Goal: Transaction & Acquisition: Purchase product/service

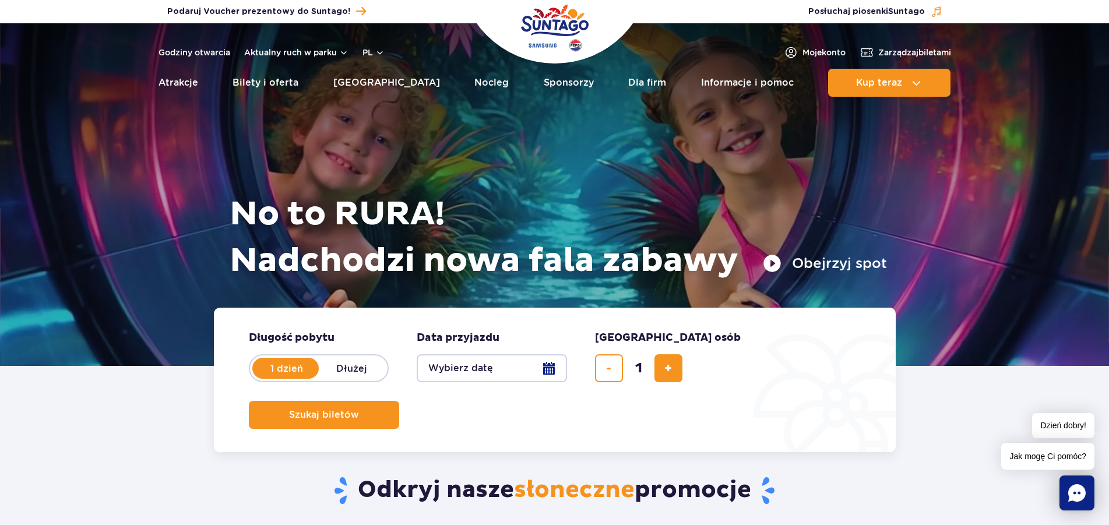
click at [477, 371] on button "Wybierz datę" at bounding box center [492, 368] width 150 height 28
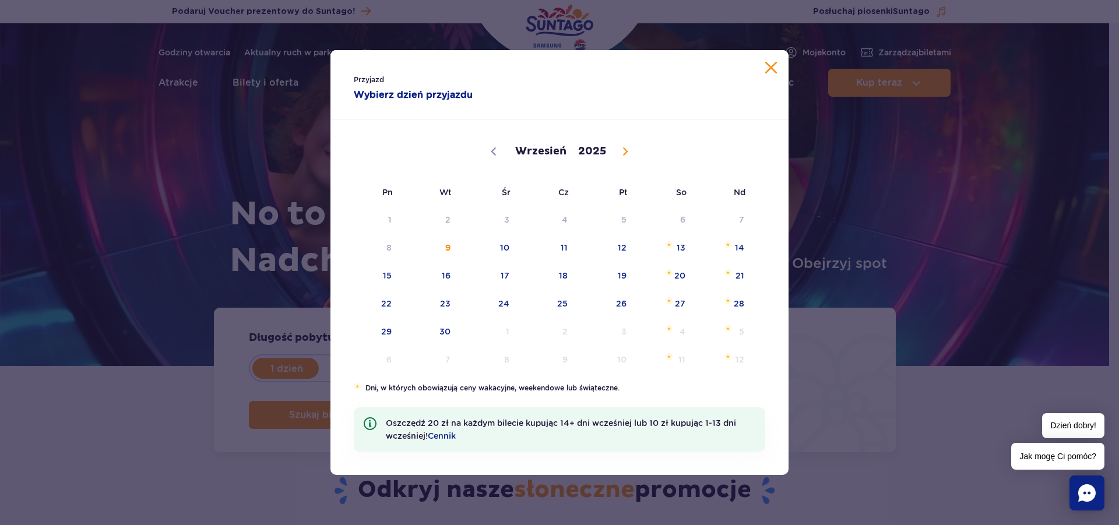
click at [618, 146] on span at bounding box center [625, 152] width 20 height 20
select select "9"
click at [567, 302] on span "23" at bounding box center [547, 303] width 59 height 27
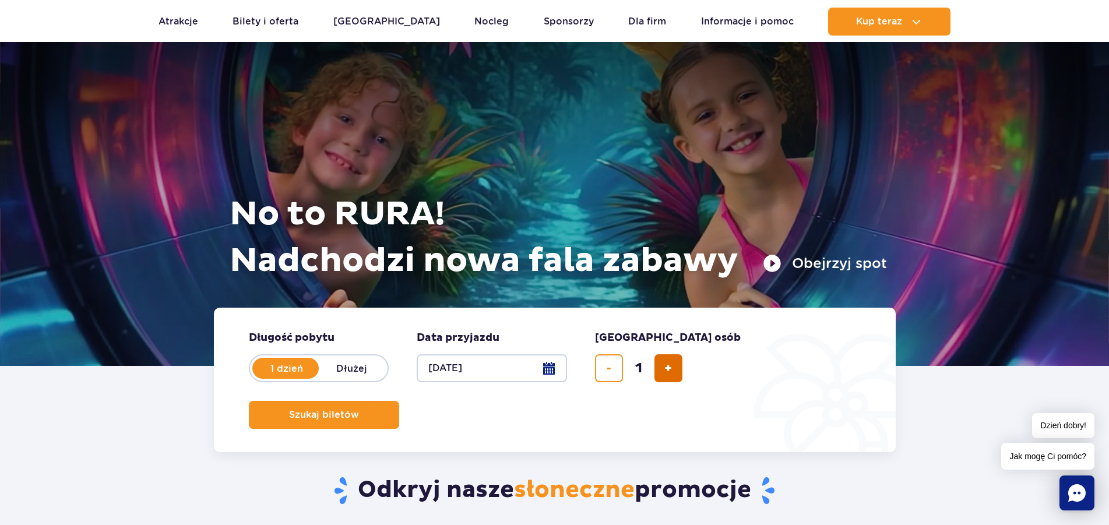
scroll to position [178, 0]
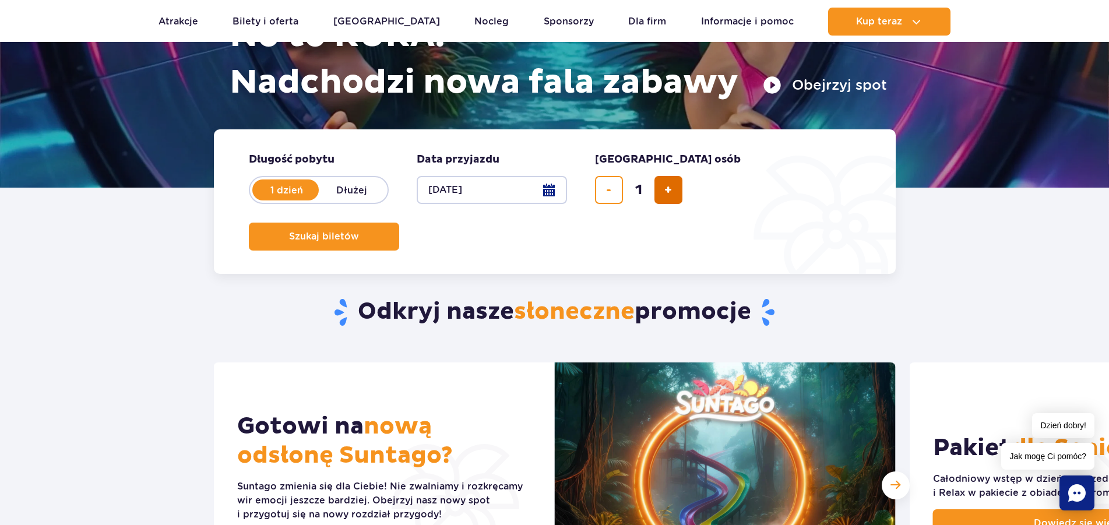
click at [661, 185] on button "dodaj bilet" at bounding box center [668, 190] width 28 height 28
type input "4"
click at [399, 223] on button "Szukaj biletów" at bounding box center [324, 237] width 150 height 28
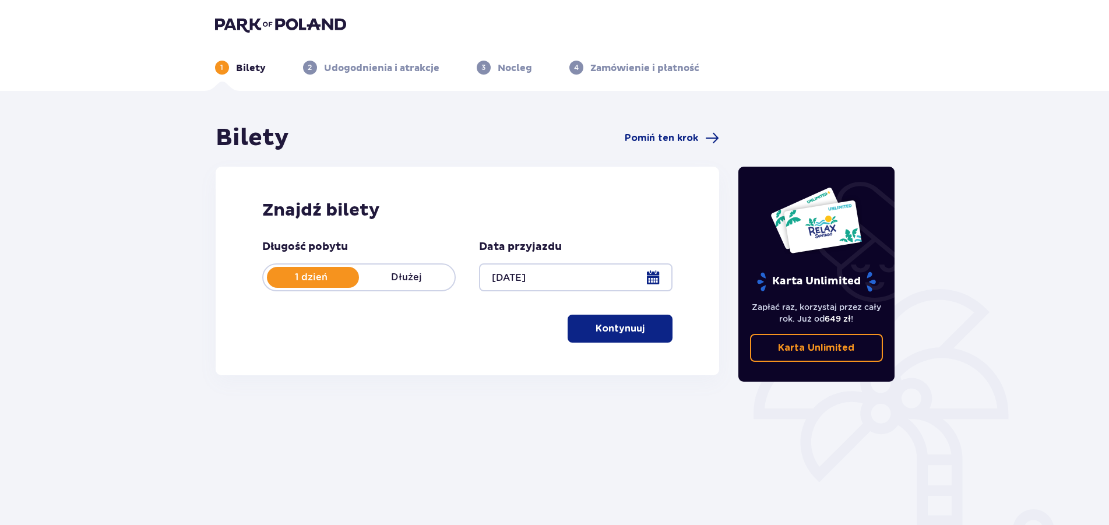
click at [627, 330] on p "Kontynuuj" at bounding box center [619, 328] width 49 height 13
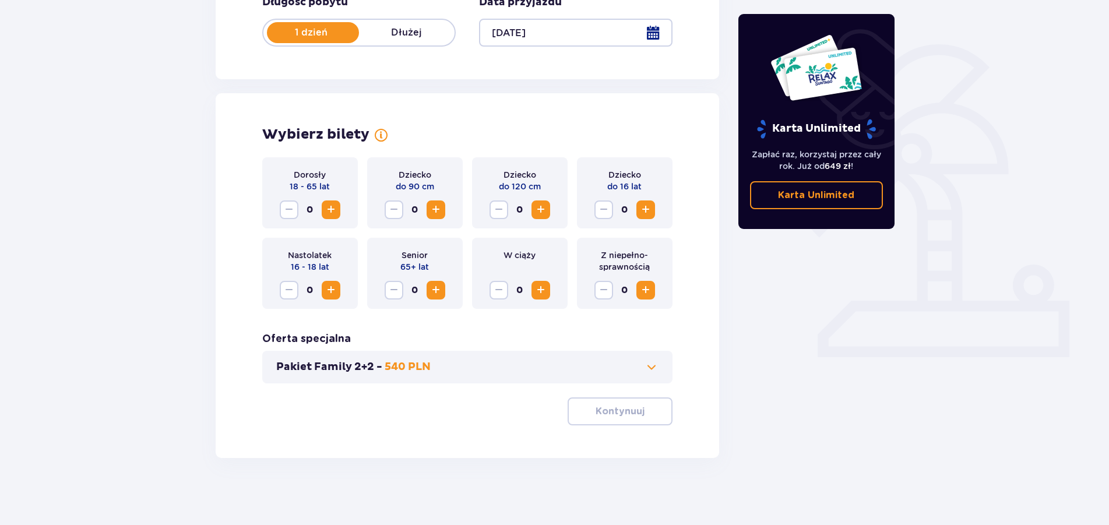
scroll to position [248, 0]
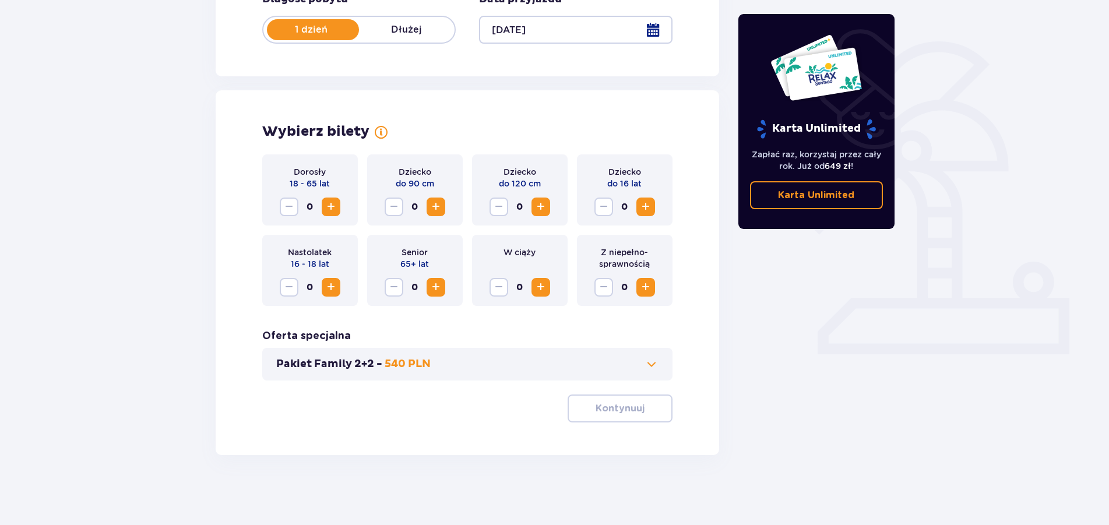
click at [327, 206] on span "Increase" at bounding box center [331, 207] width 14 height 14
click at [619, 405] on p "Kontynuuj" at bounding box center [619, 408] width 49 height 13
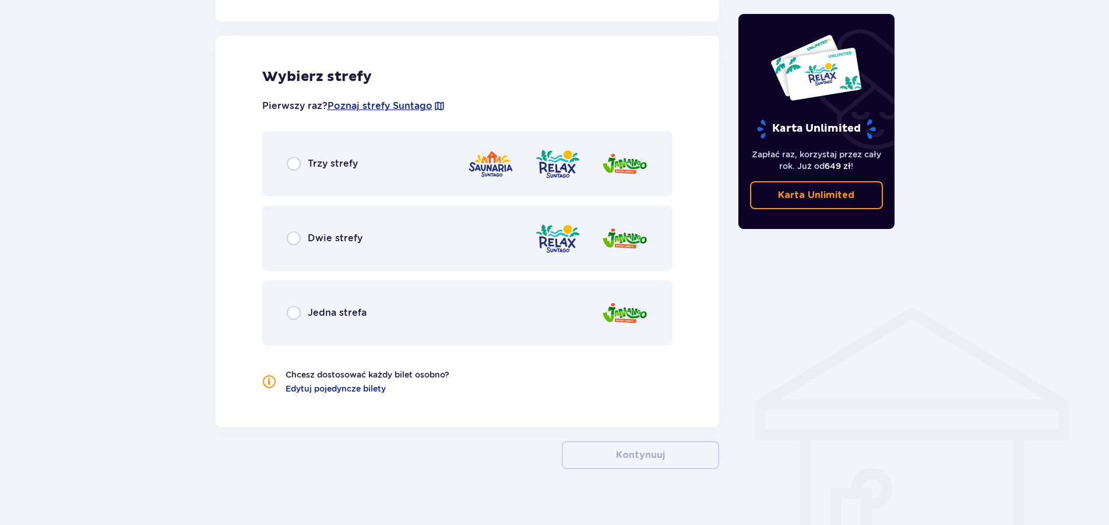
scroll to position [647, 0]
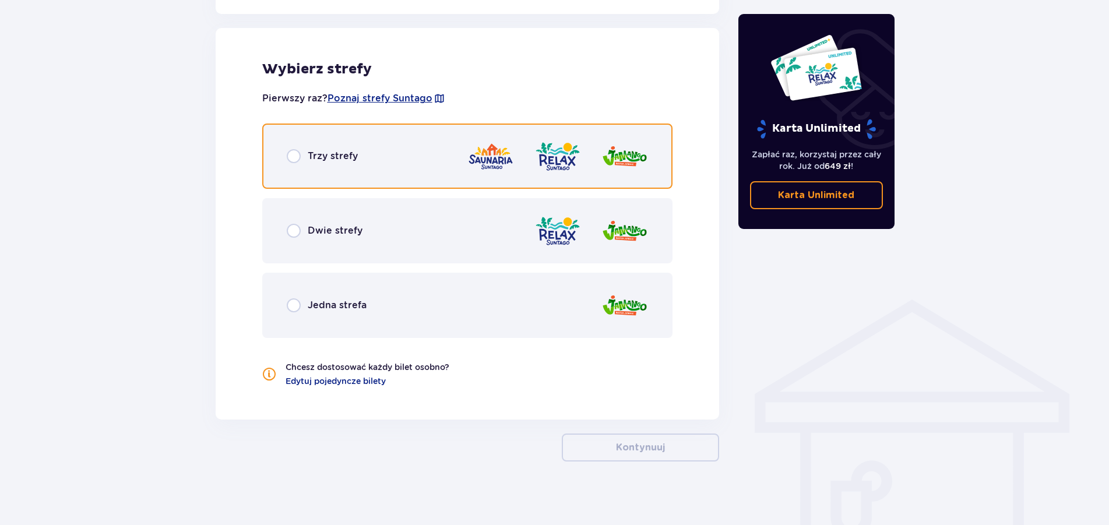
click at [299, 150] on input "radio" at bounding box center [294, 156] width 14 height 14
radio input "true"
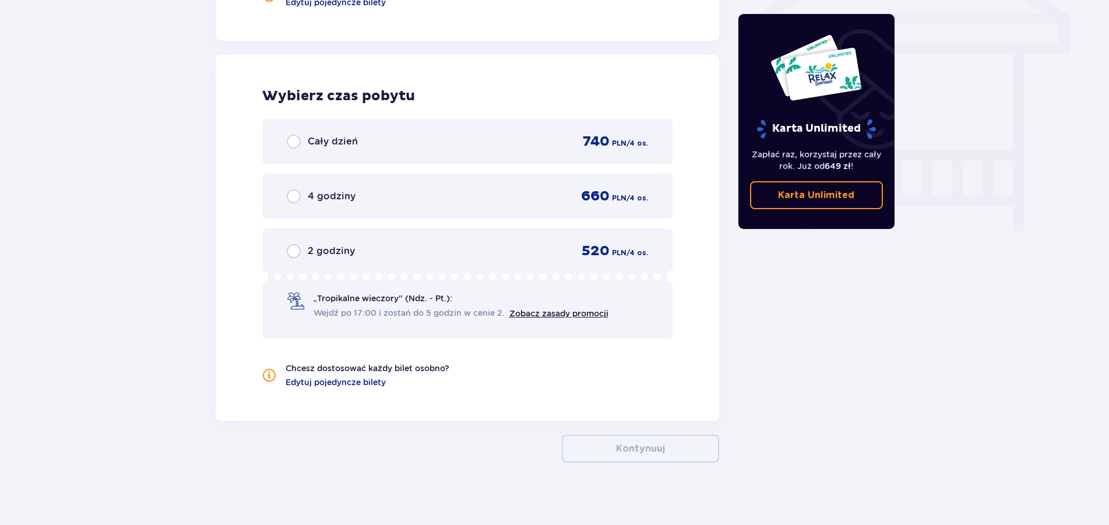
scroll to position [1033, 0]
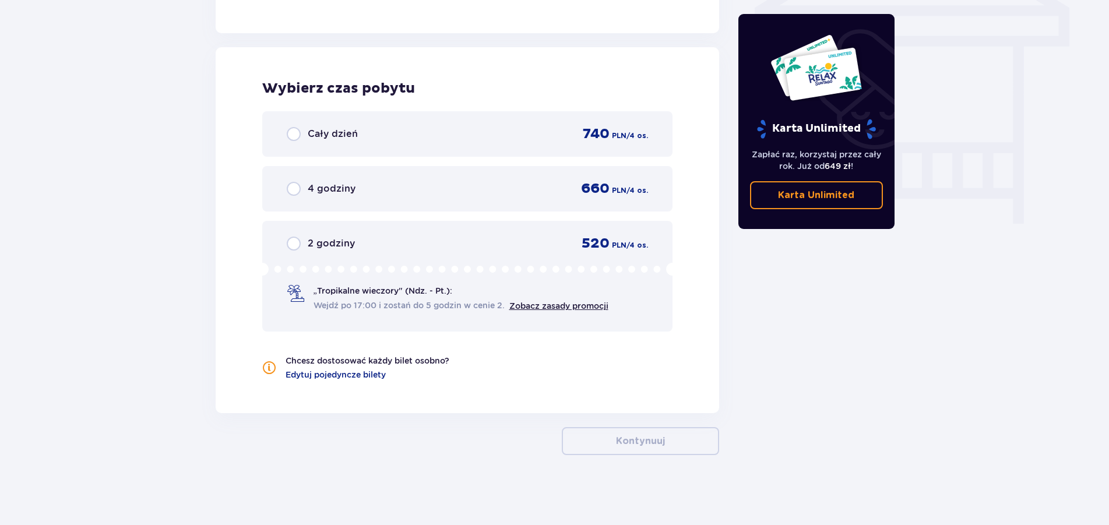
click at [392, 305] on span "Wejdź po 17:00 i zostań do 5 godzin w cenie 2." at bounding box center [408, 305] width 191 height 12
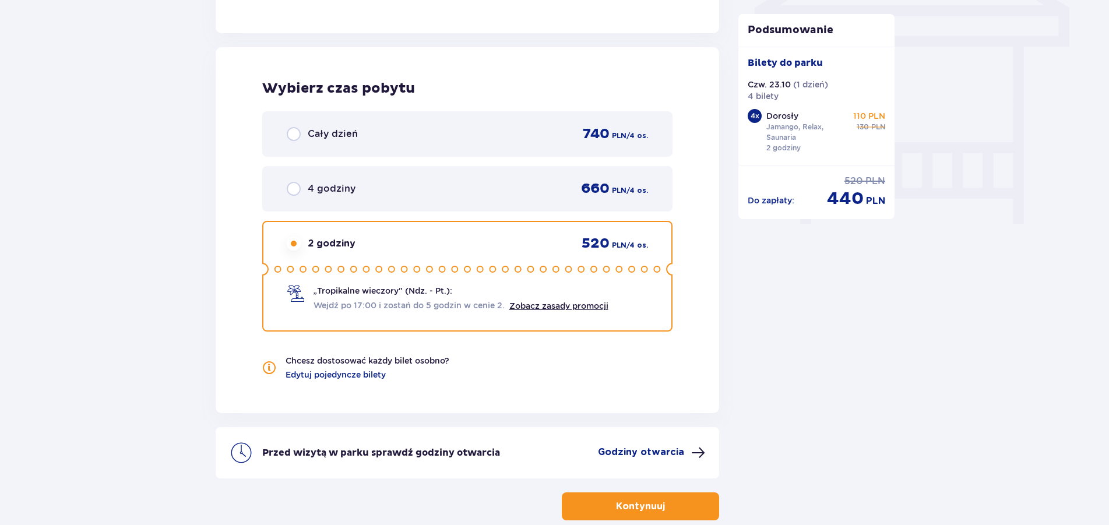
scroll to position [1098, 0]
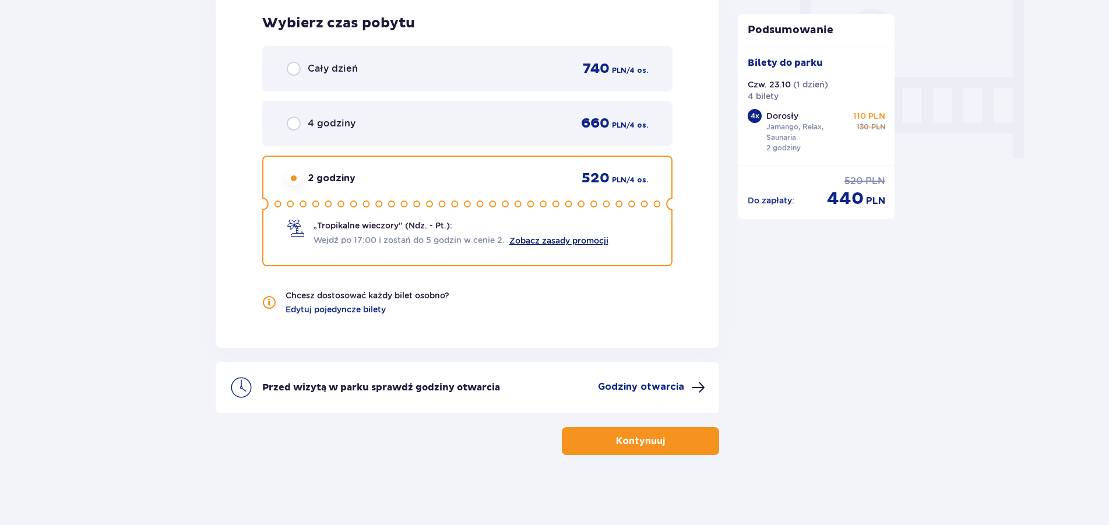
click at [577, 238] on link "Zobacz zasady promocji" at bounding box center [558, 240] width 99 height 9
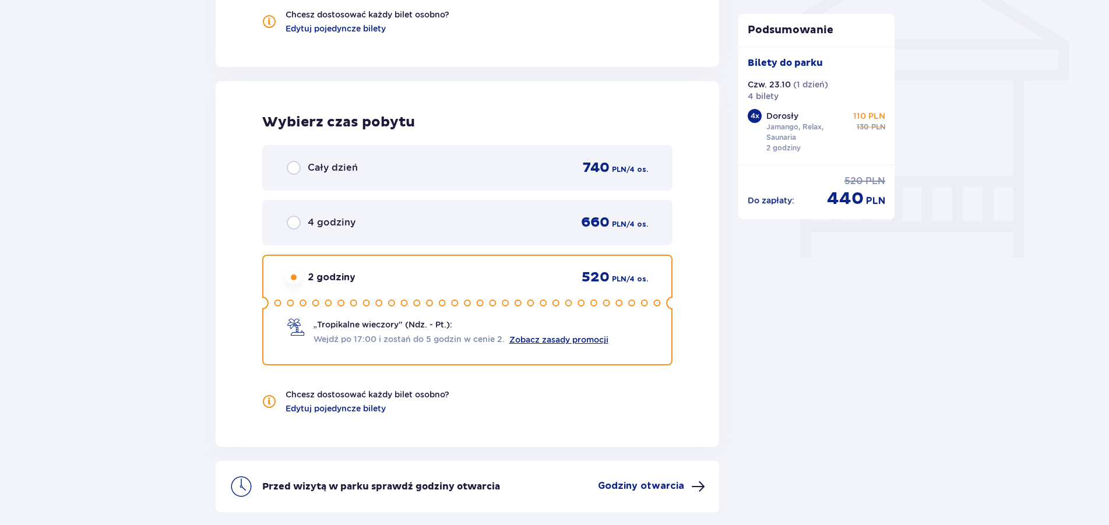
scroll to position [1039, 0]
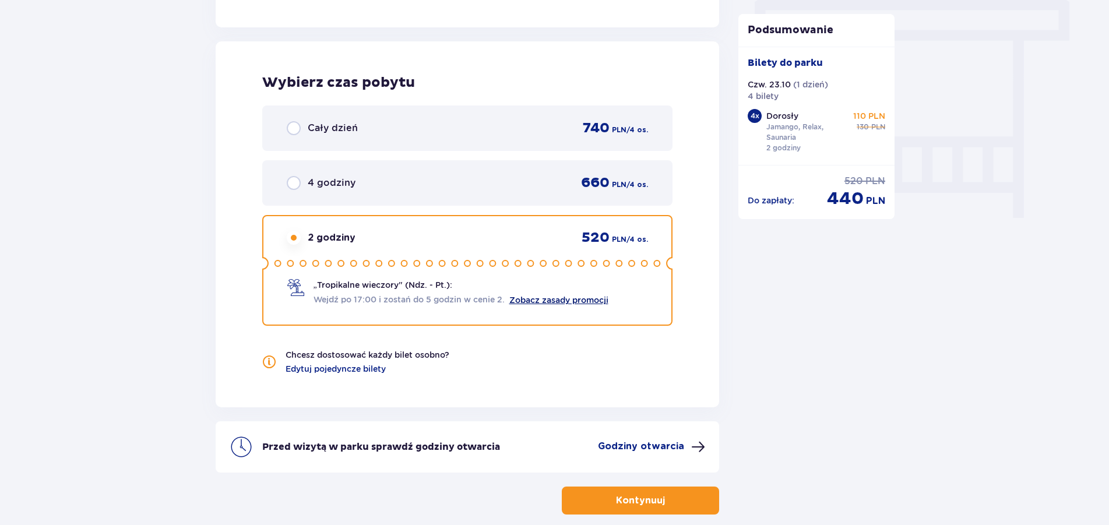
click at [563, 302] on link "Zobacz zasady promocji" at bounding box center [558, 299] width 99 height 9
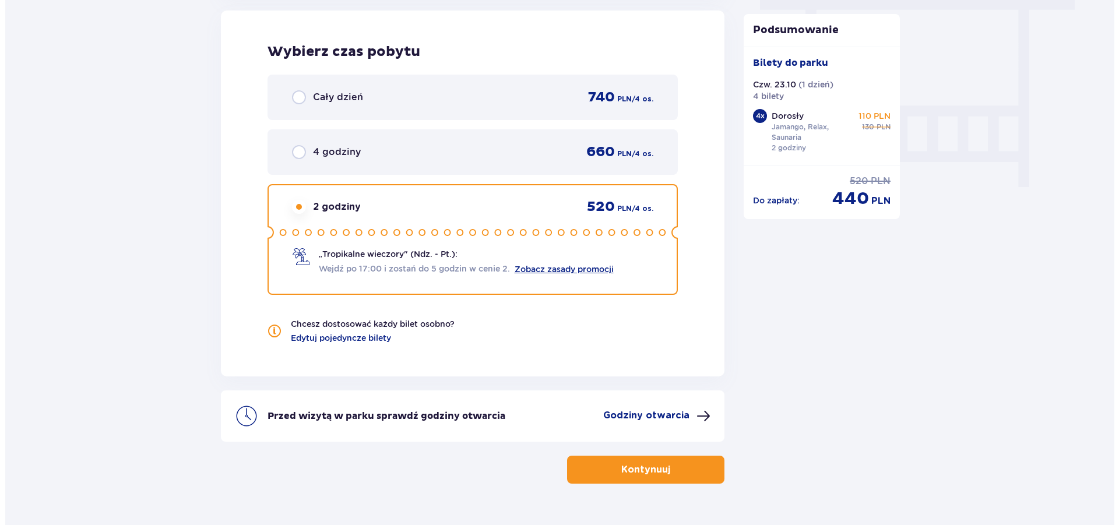
scroll to position [1098, 0]
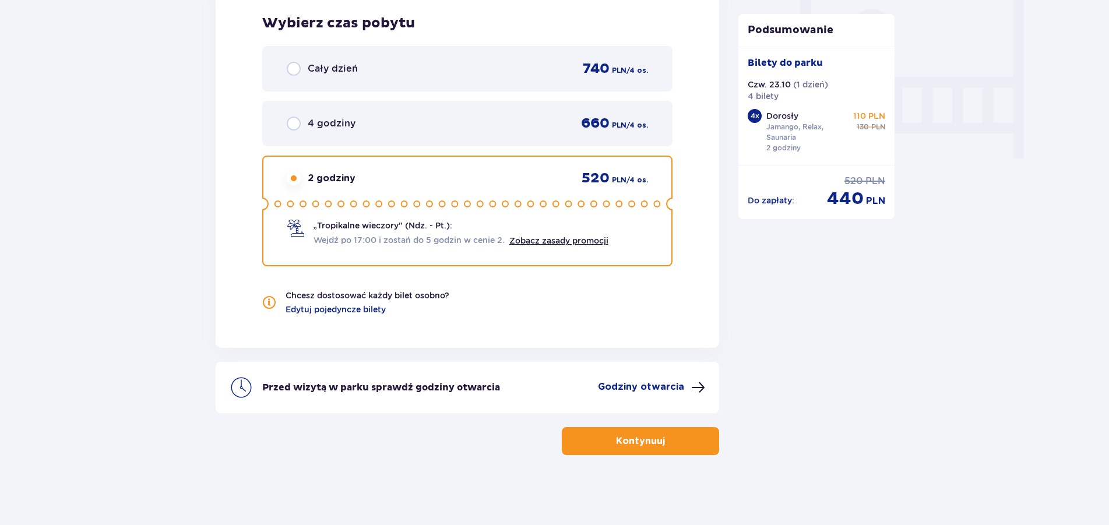
click at [677, 387] on p "Godziny otwarcia" at bounding box center [641, 386] width 86 height 13
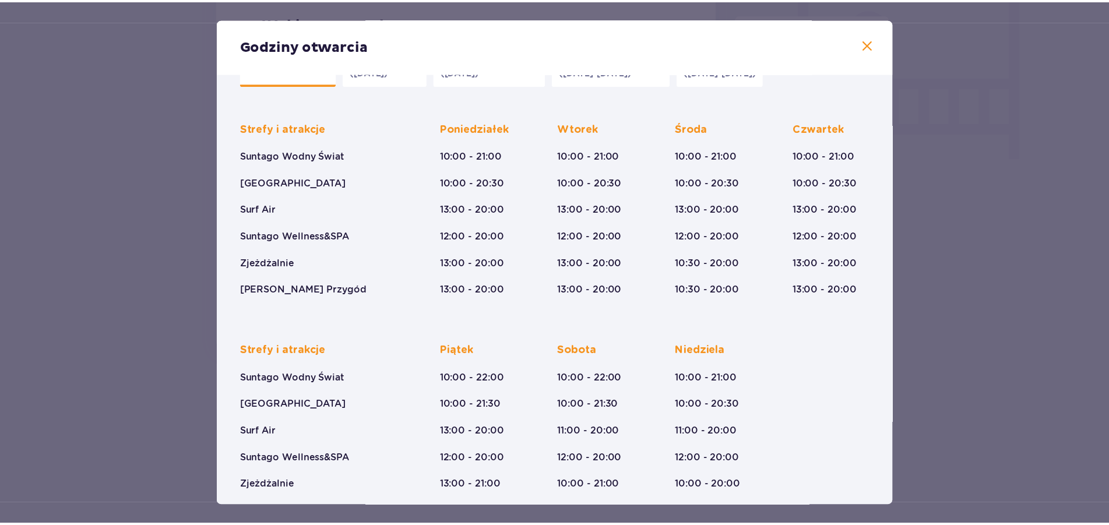
scroll to position [80, 0]
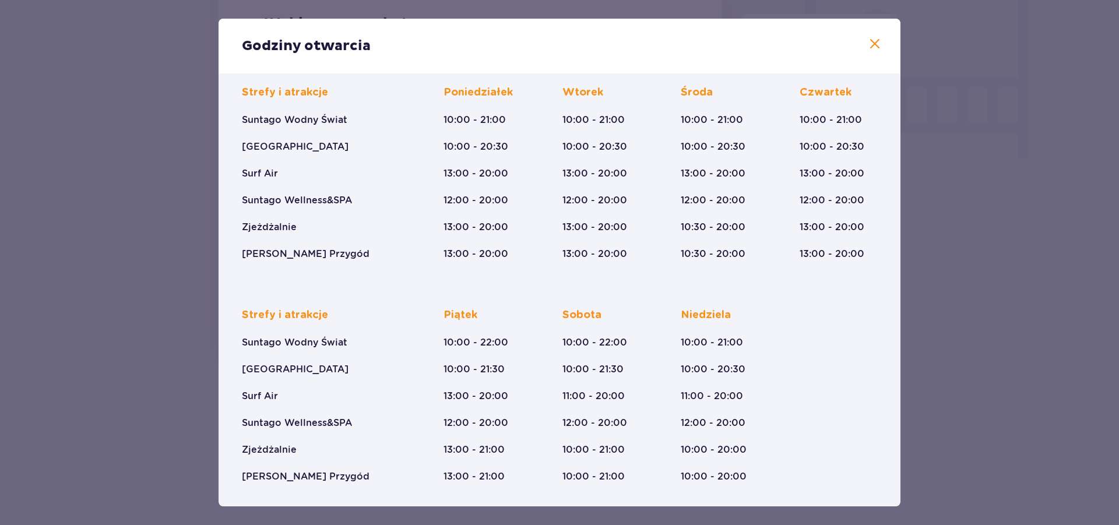
click at [867, 45] on span at bounding box center [874, 44] width 14 height 14
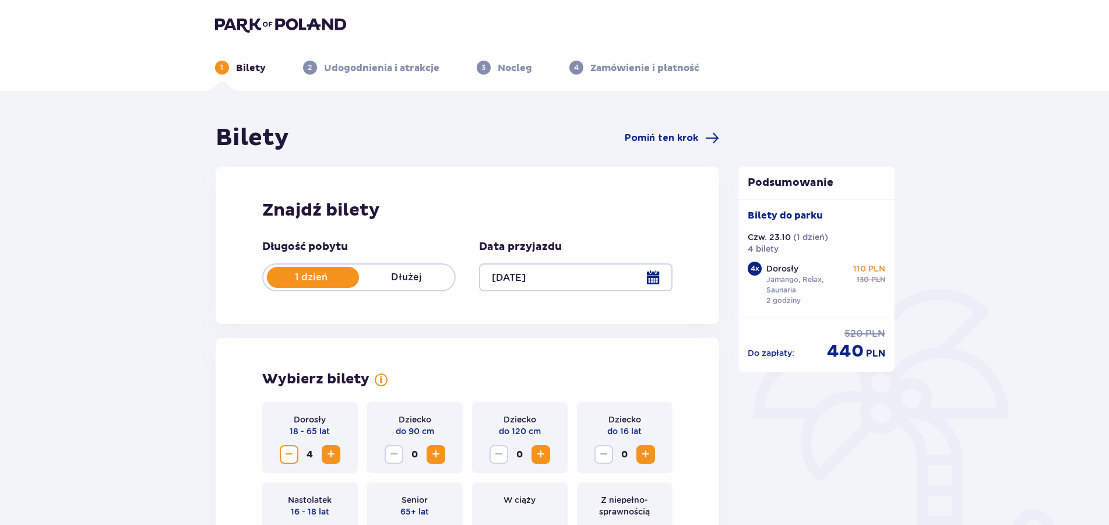
click at [257, 16] on img at bounding box center [280, 24] width 131 height 16
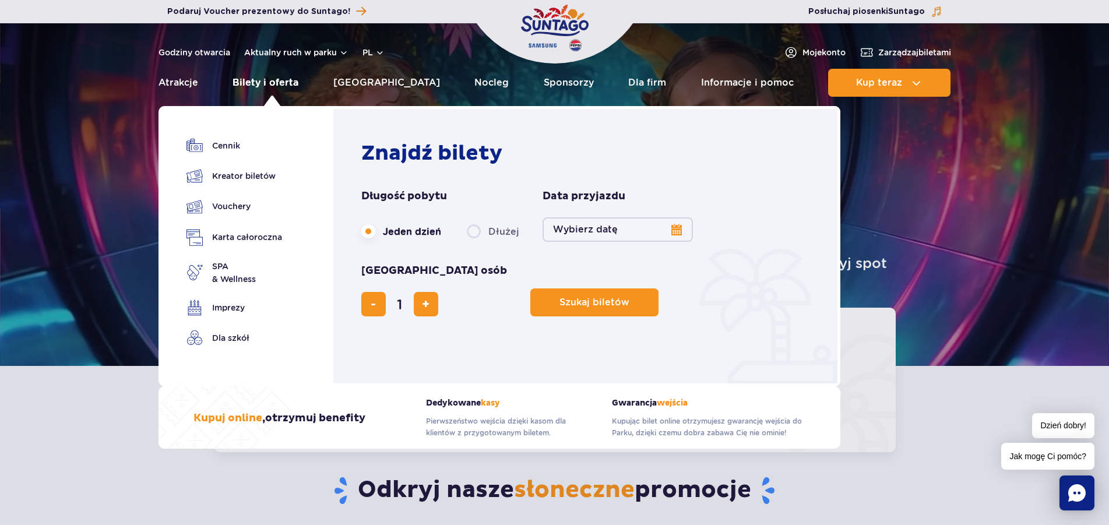
click at [267, 82] on link "Bilety i oferta" at bounding box center [265, 83] width 66 height 28
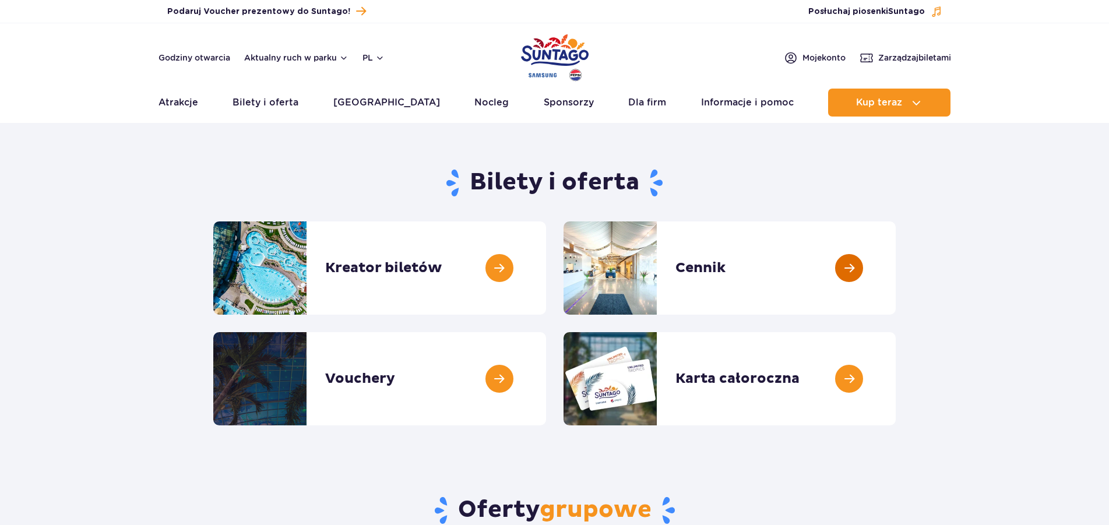
click at [895, 262] on link at bounding box center [895, 267] width 0 height 93
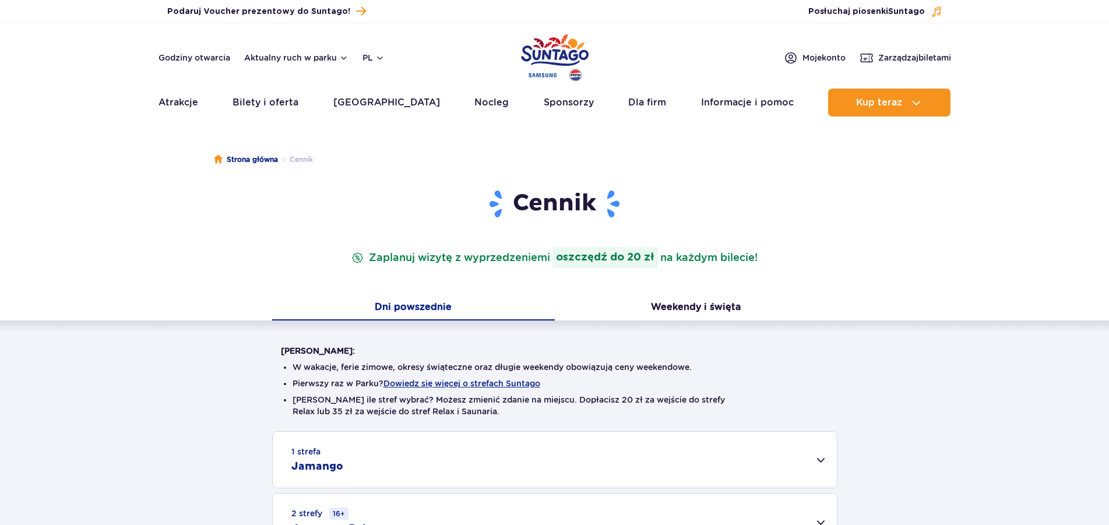
scroll to position [178, 0]
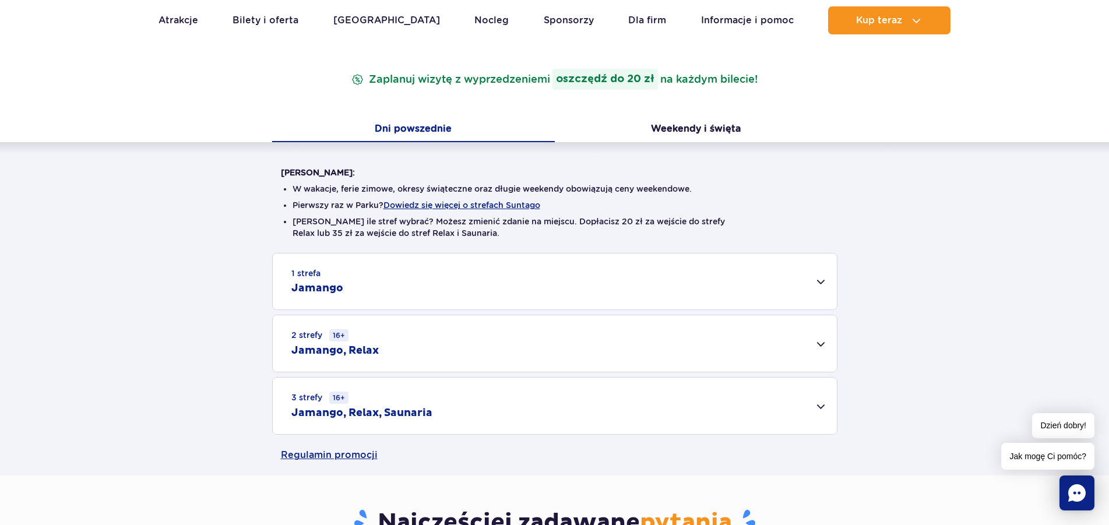
click at [810, 406] on div "3 strefy 16+ Jamango, Relax, Saunaria" at bounding box center [555, 405] width 564 height 57
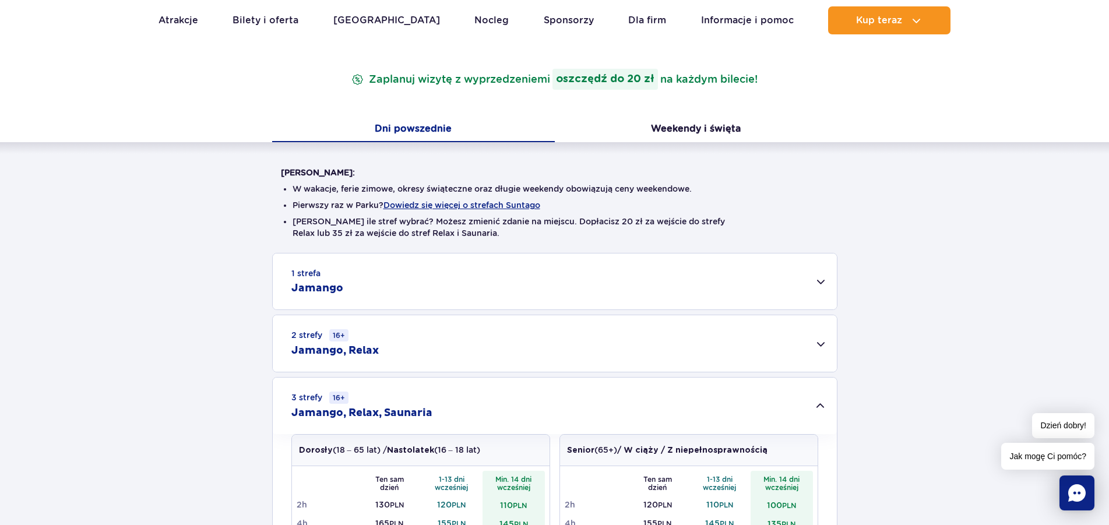
scroll to position [0, 0]
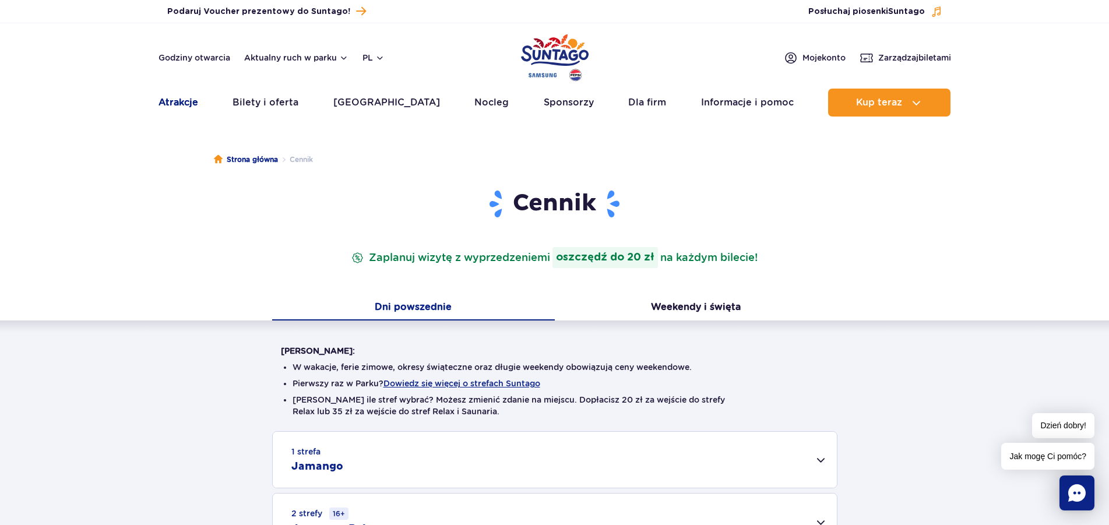
click at [175, 107] on link "Atrakcje" at bounding box center [178, 103] width 40 height 28
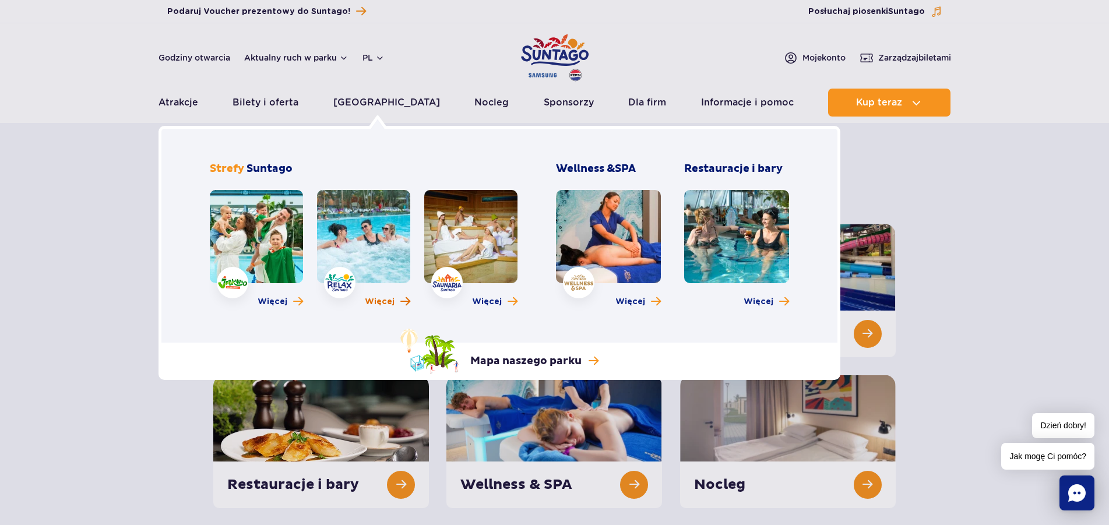
click at [386, 297] on span "Więcej" at bounding box center [380, 302] width 30 height 12
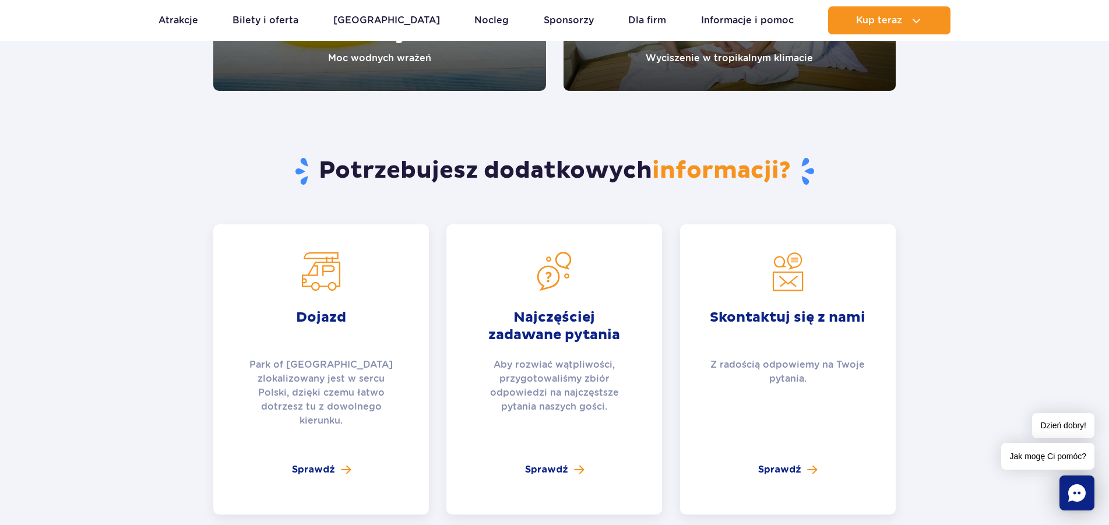
scroll to position [1961, 0]
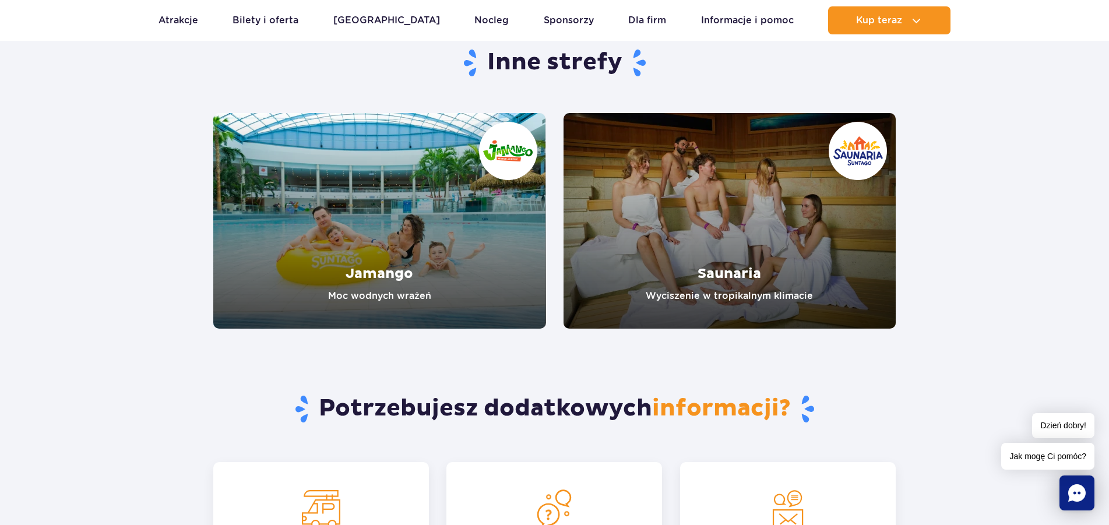
click at [714, 265] on link "Saunaria" at bounding box center [729, 221] width 333 height 216
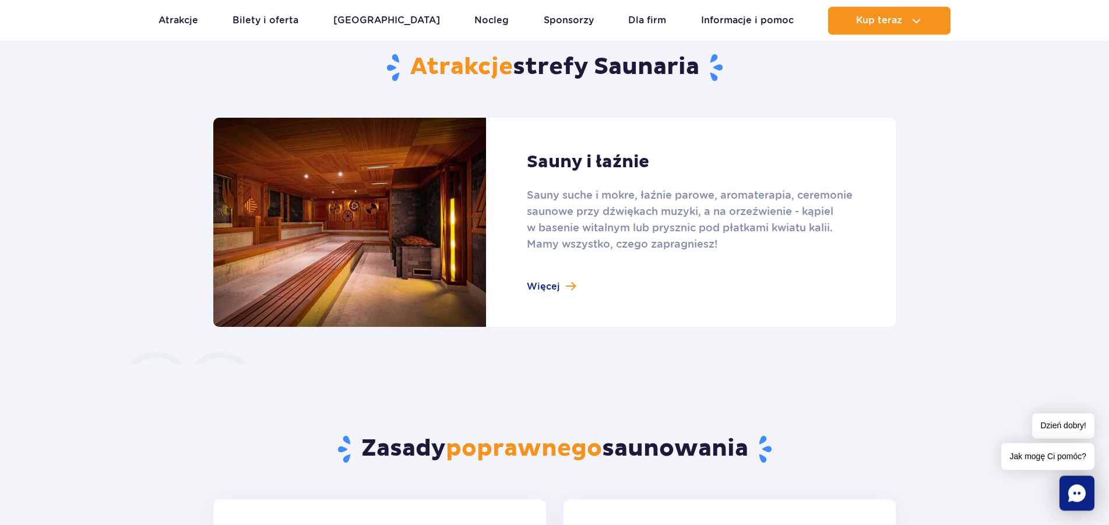
scroll to position [713, 0]
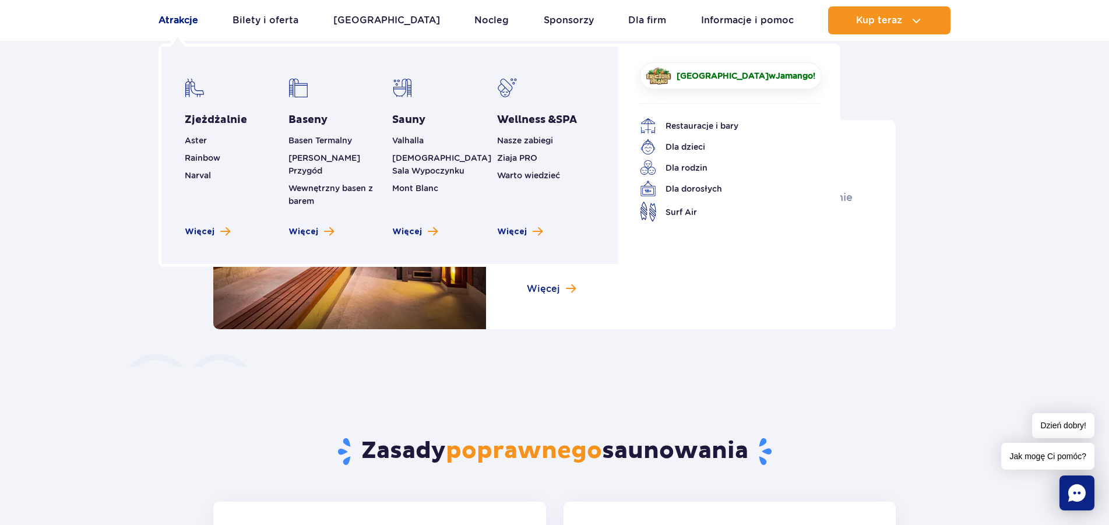
click at [180, 20] on link "Atrakcje" at bounding box center [178, 20] width 40 height 28
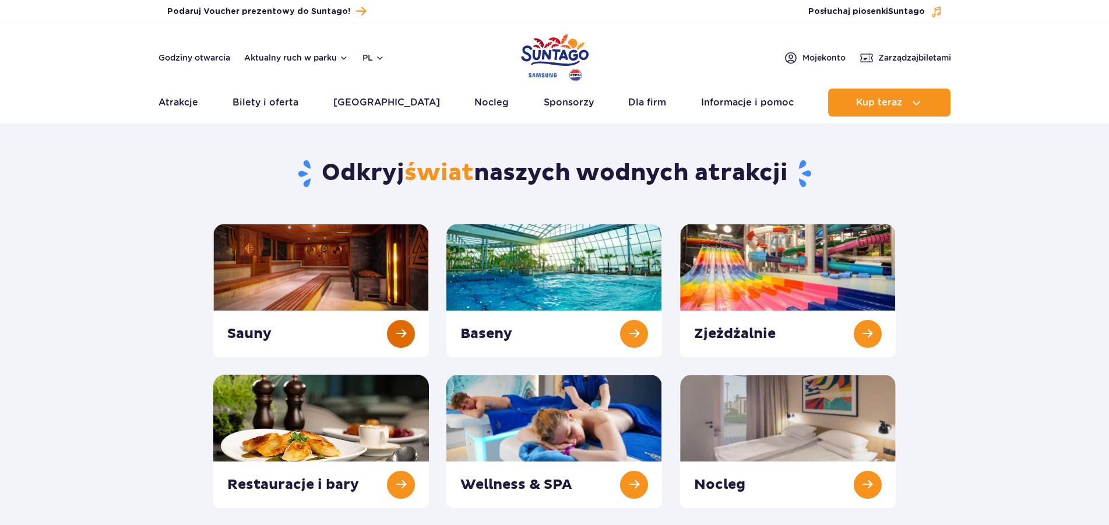
click at [309, 257] on link at bounding box center [321, 290] width 216 height 133
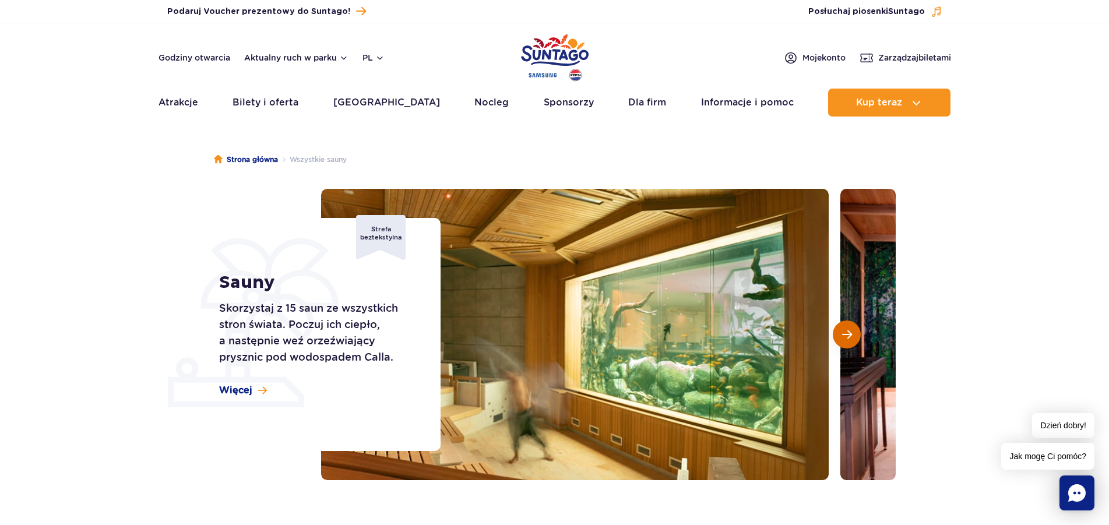
click at [855, 335] on button "Następny slajd" at bounding box center [846, 334] width 28 height 28
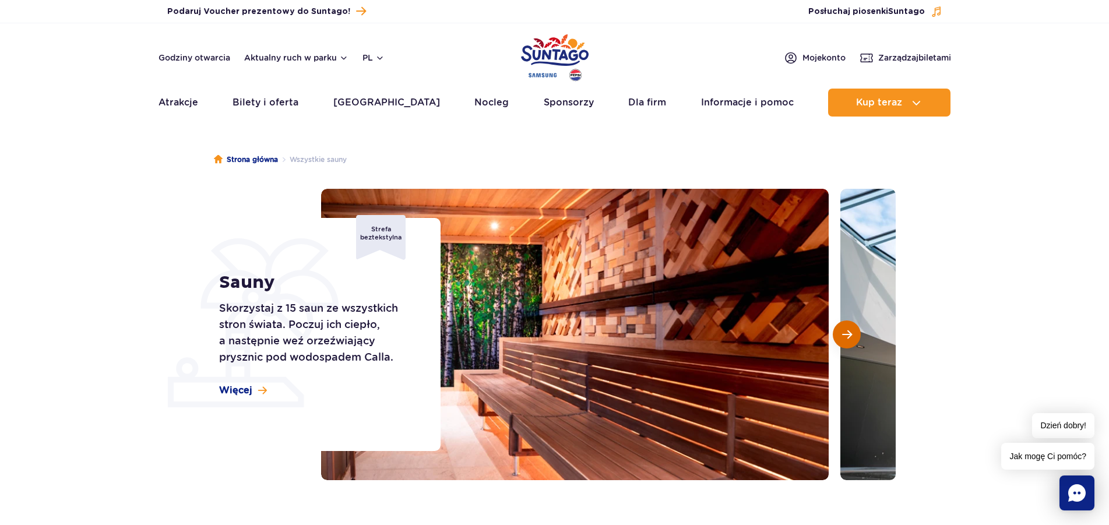
click at [854, 334] on button "Następny slajd" at bounding box center [846, 334] width 28 height 28
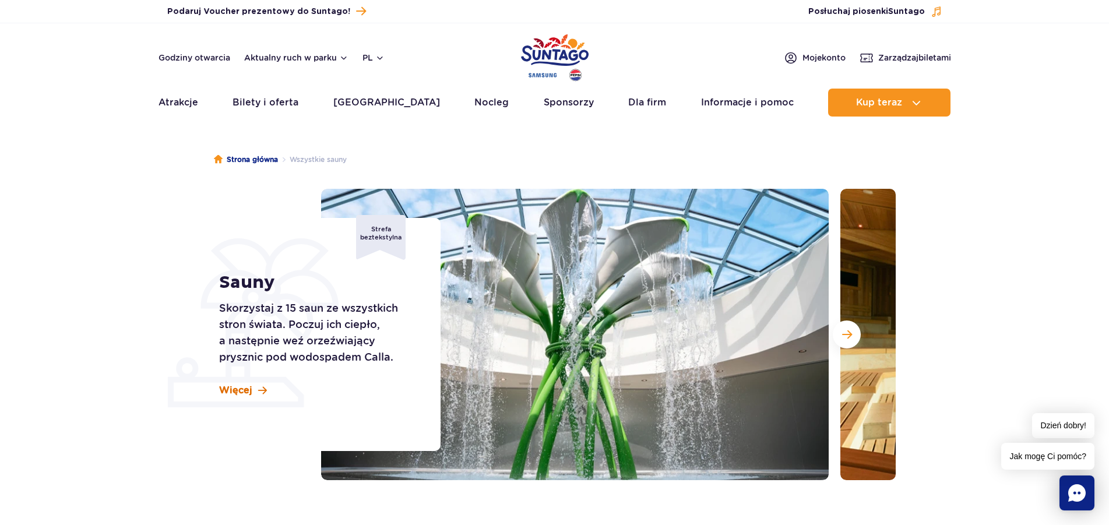
click at [237, 390] on span "Więcej" at bounding box center [235, 390] width 33 height 13
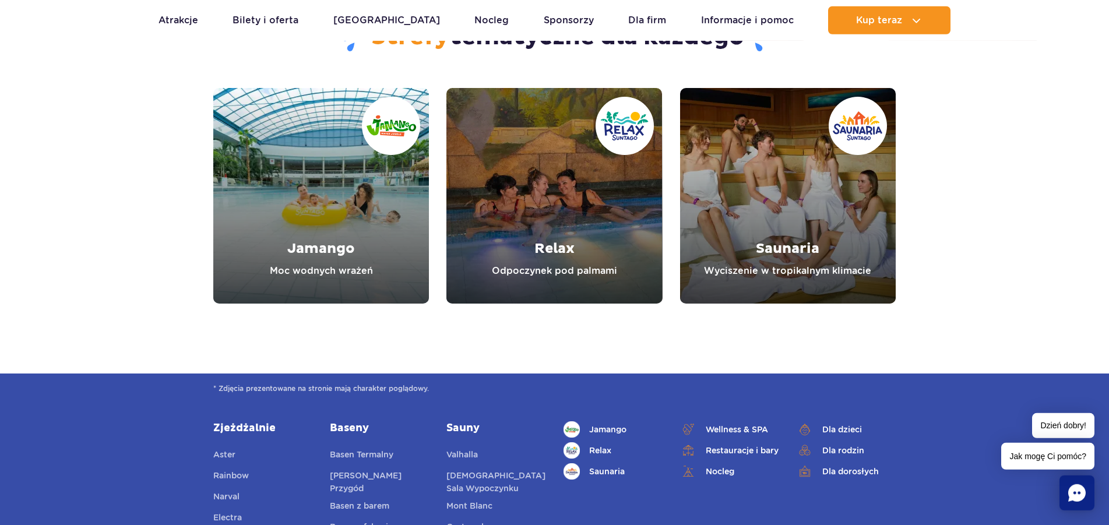
scroll to position [3855, 0]
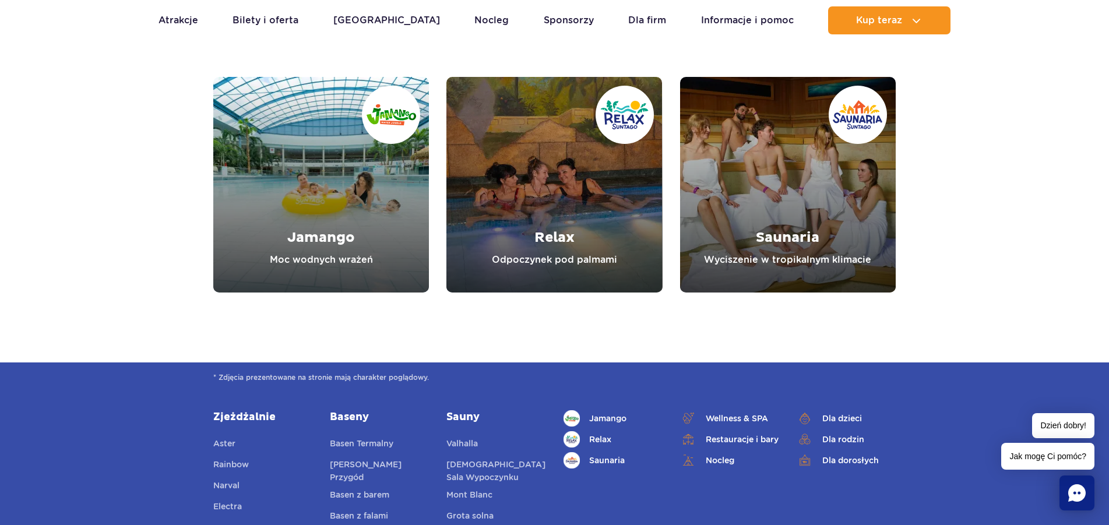
click at [556, 241] on link "Relax" at bounding box center [554, 185] width 216 height 216
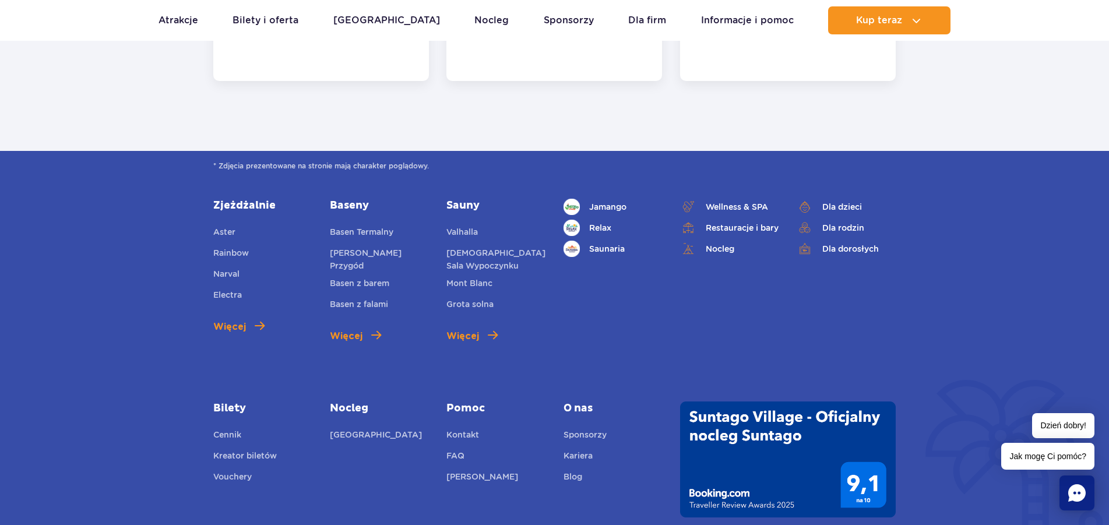
scroll to position [2870, 0]
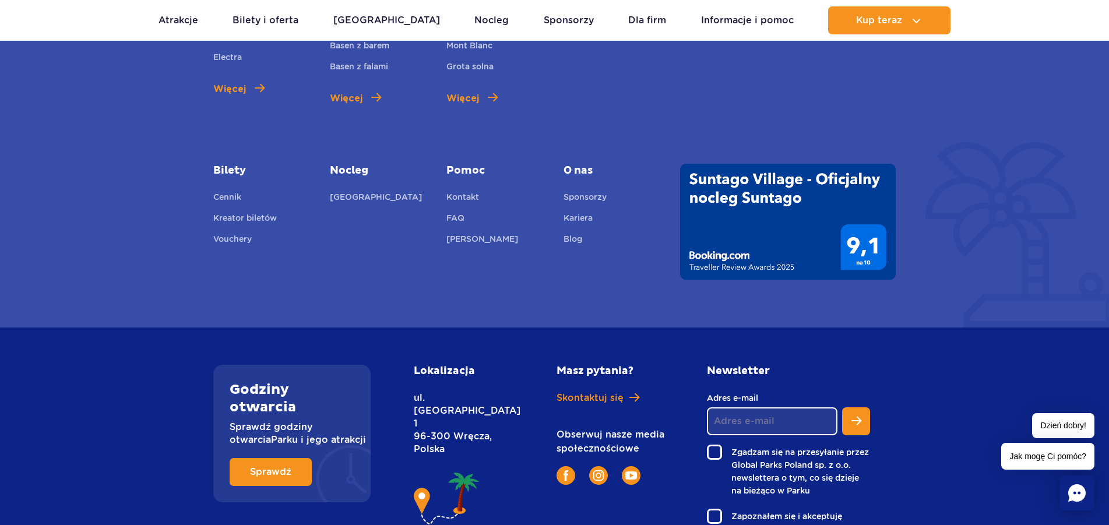
click at [1069, 460] on span "Jak mogę Ci pomóc?" at bounding box center [1047, 456] width 93 height 27
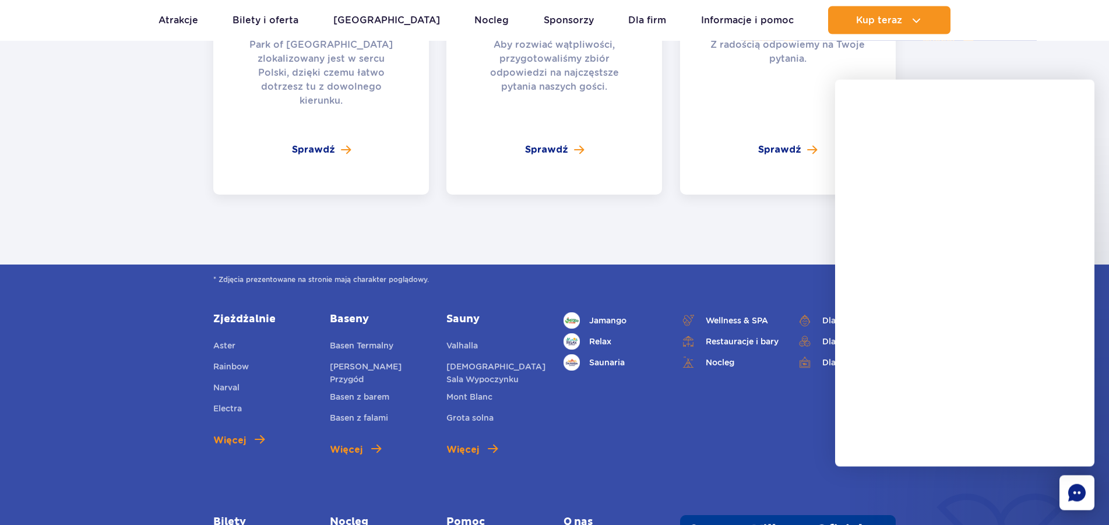
scroll to position [2454, 0]
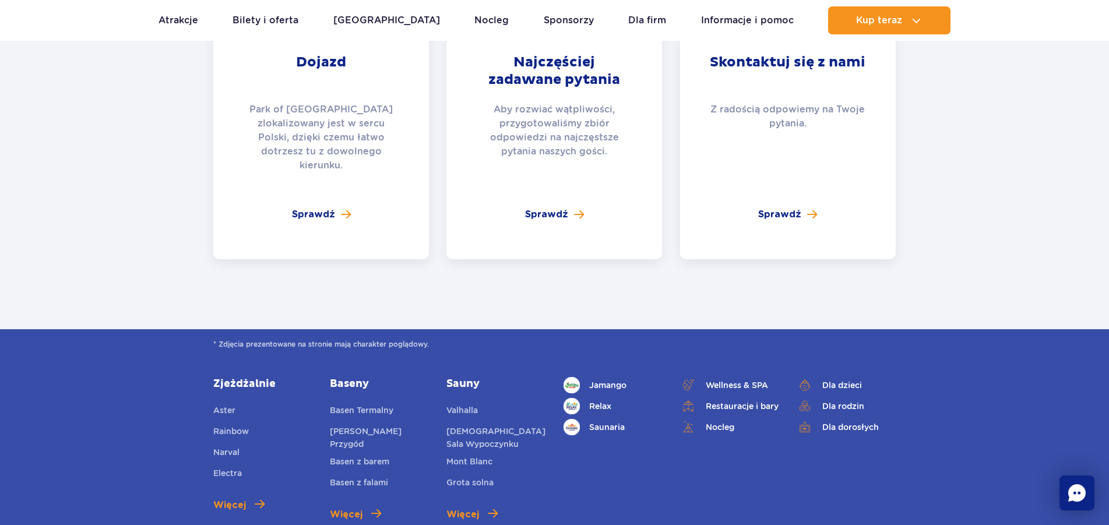
click at [1066, 491] on rect "Chat" at bounding box center [1076, 492] width 35 height 35
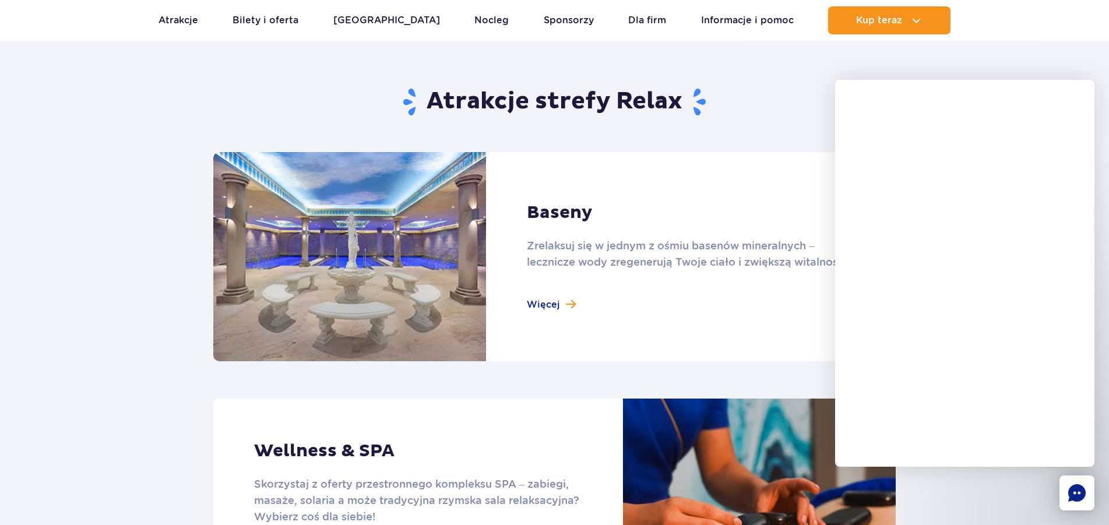
scroll to position [671, 0]
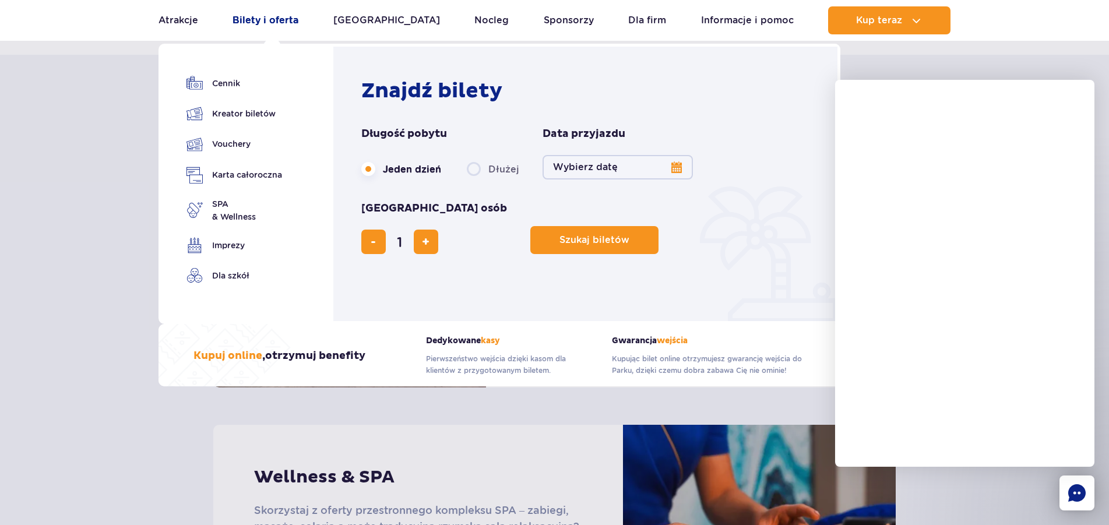
click at [264, 19] on link "Bilety i oferta" at bounding box center [265, 20] width 66 height 28
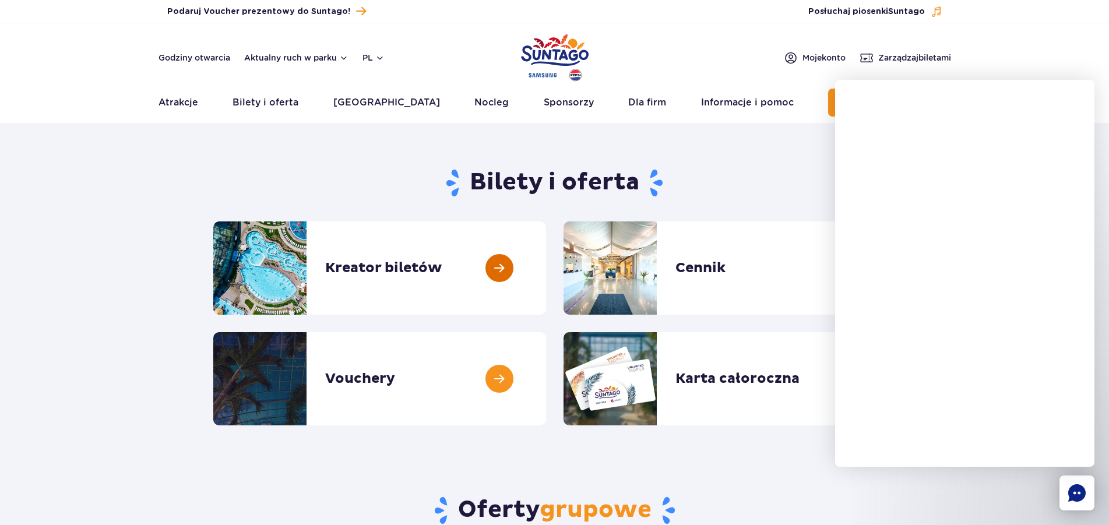
click at [546, 276] on link at bounding box center [546, 267] width 0 height 93
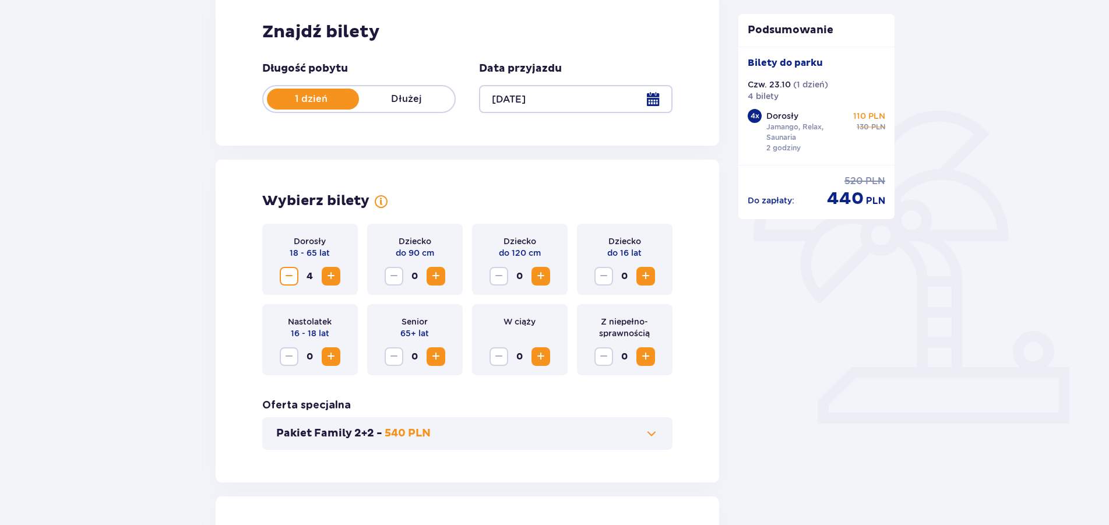
scroll to position [416, 0]
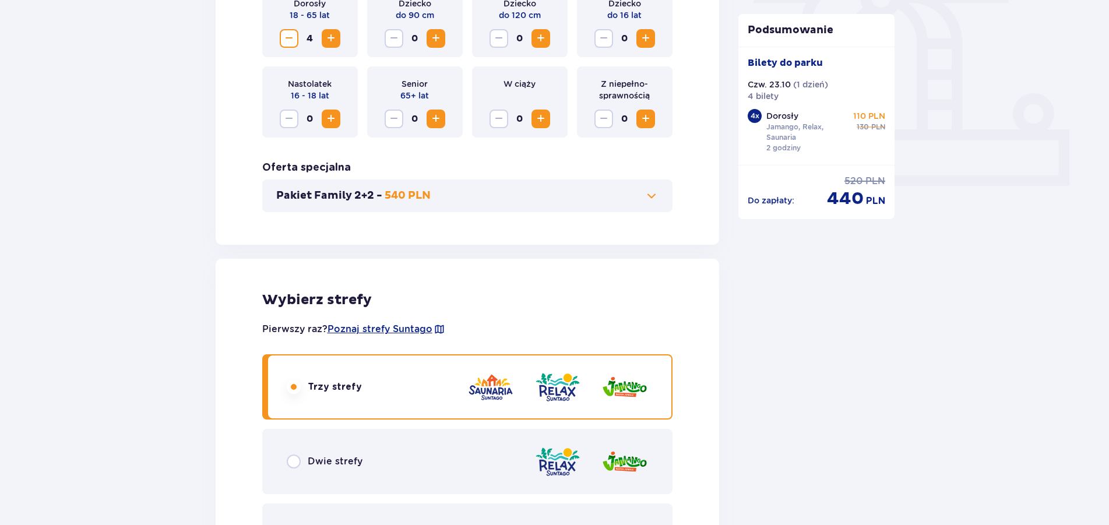
click at [640, 197] on button "Pakiet Family 2+2 - 540 PLN" at bounding box center [467, 196] width 383 height 14
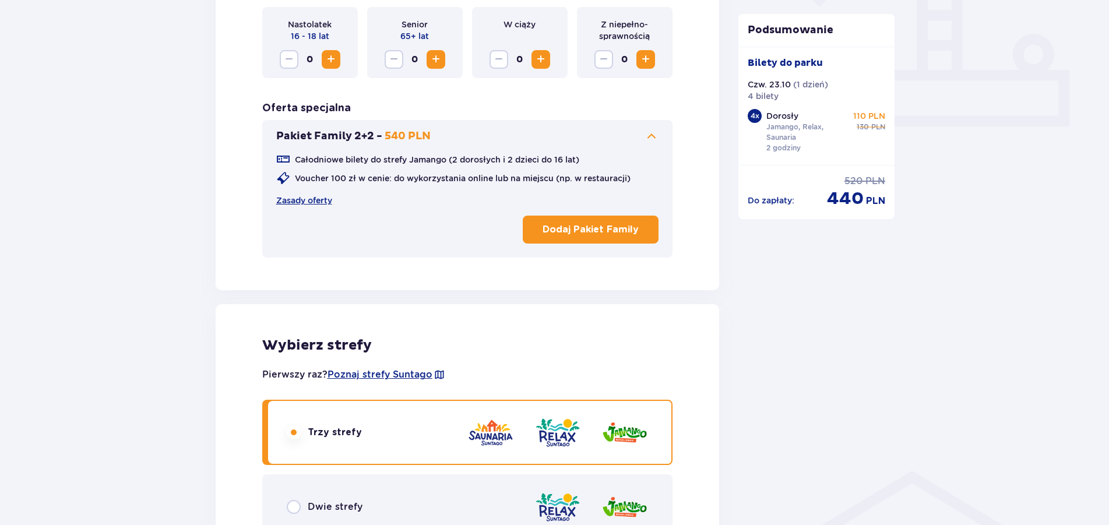
scroll to position [772, 0]
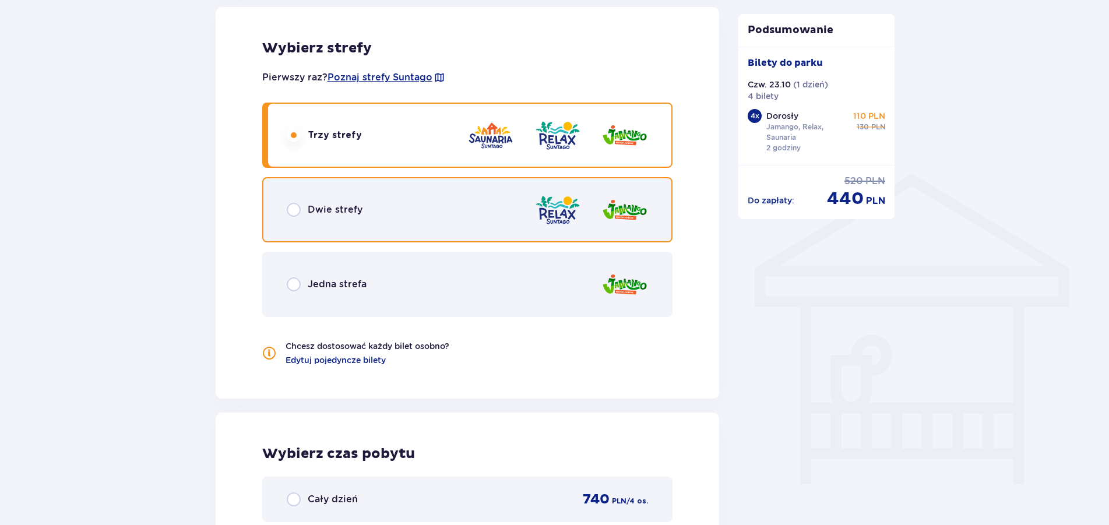
click at [292, 214] on input "radio" at bounding box center [294, 210] width 14 height 14
radio input "true"
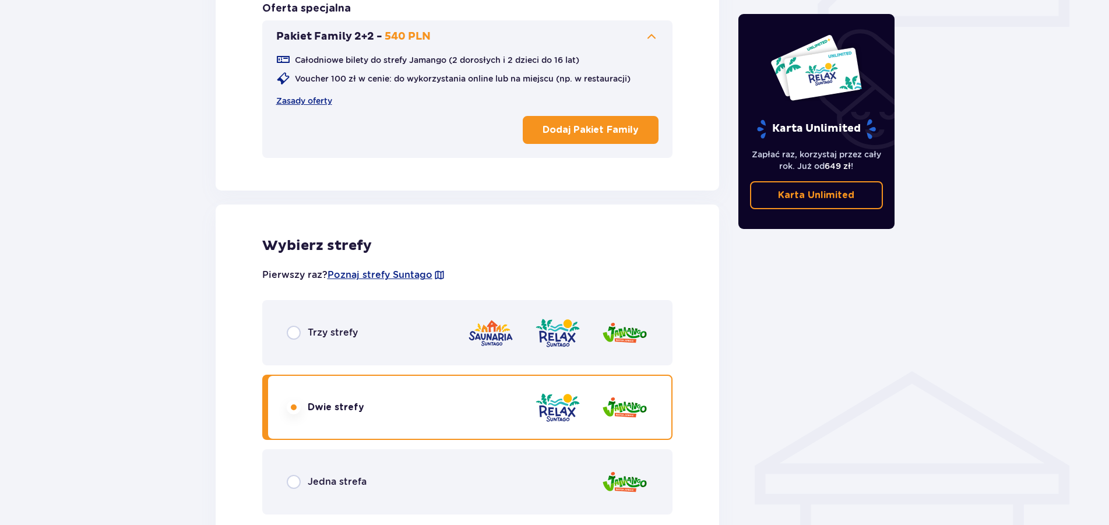
scroll to position [544, 0]
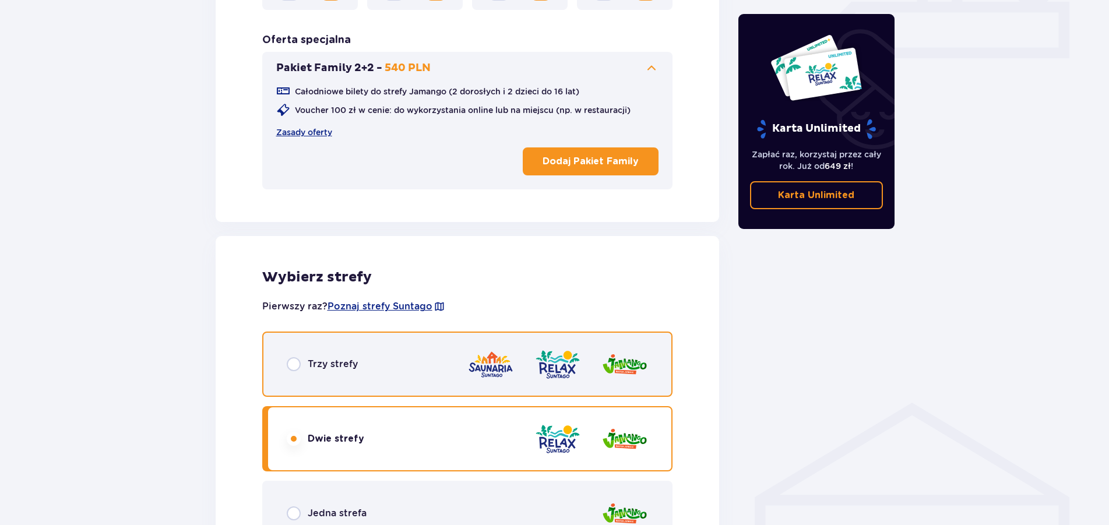
click at [298, 361] on input "radio" at bounding box center [294, 364] width 14 height 14
radio input "true"
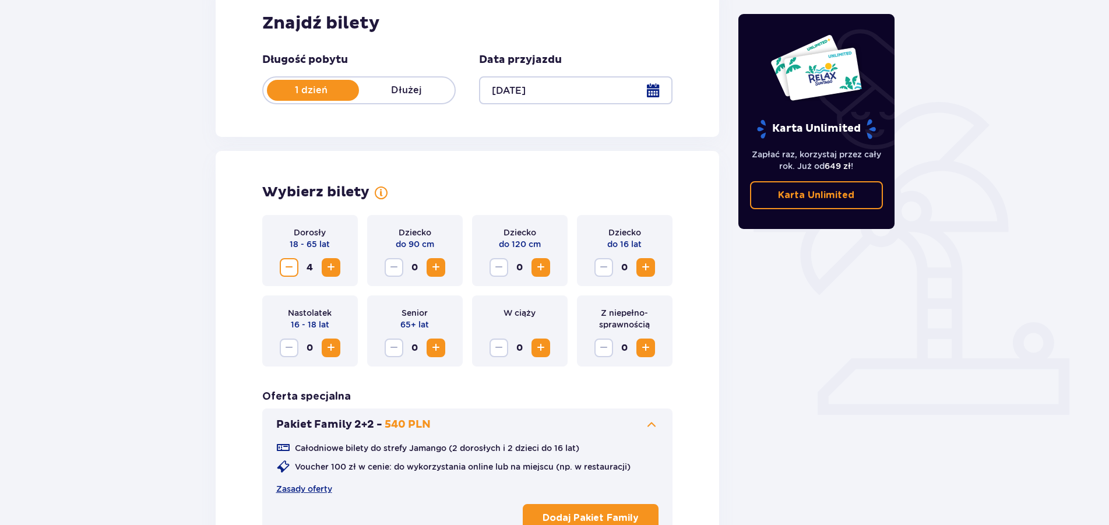
scroll to position [0, 0]
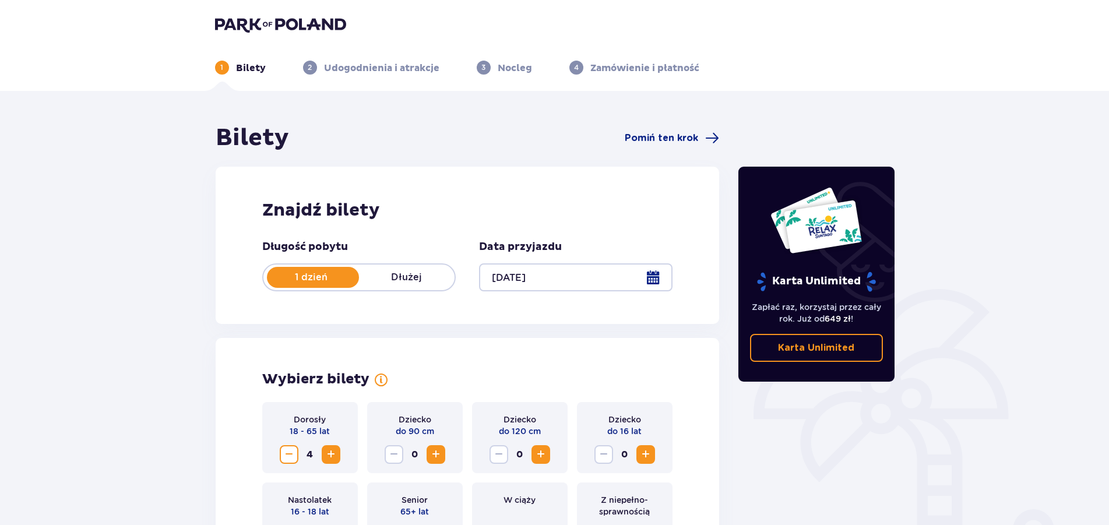
click at [651, 276] on div at bounding box center [575, 277] width 193 height 28
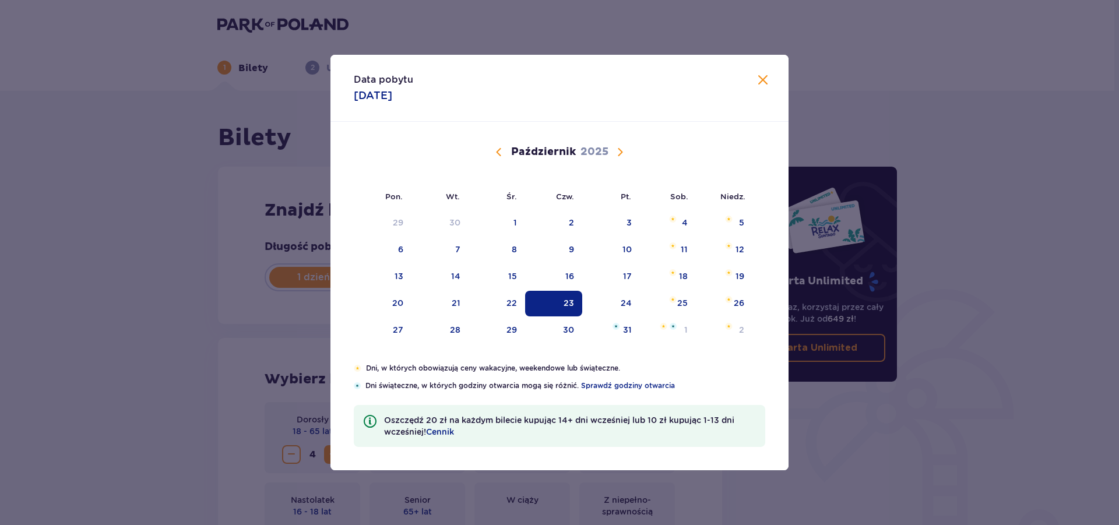
click at [760, 79] on span at bounding box center [763, 80] width 14 height 14
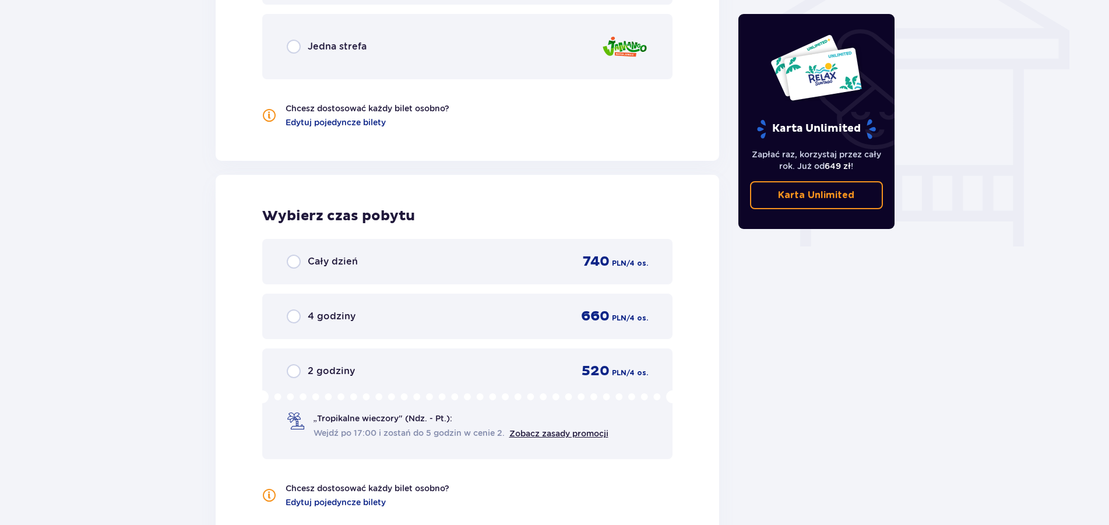
scroll to position [1138, 0]
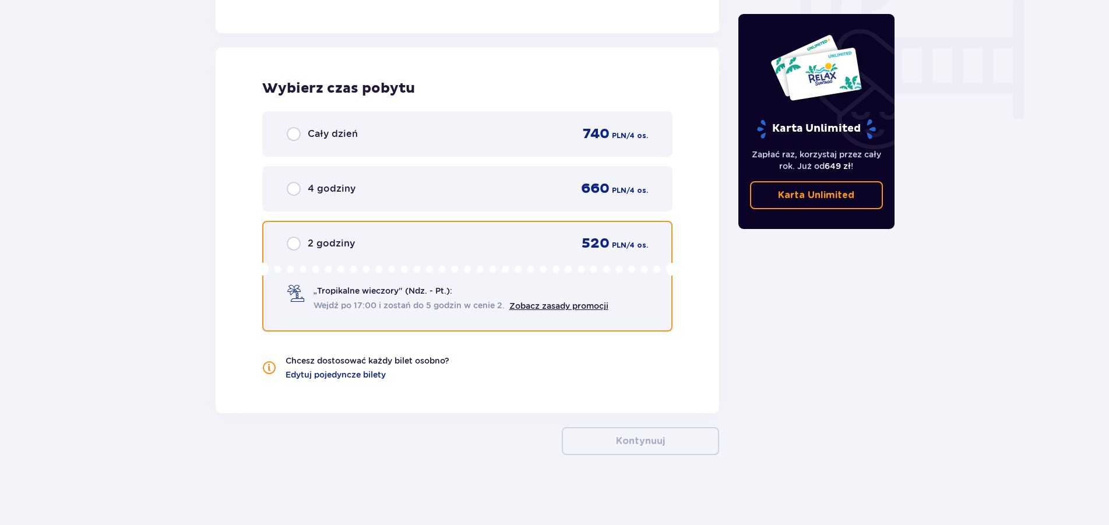
click at [295, 240] on input "radio" at bounding box center [294, 244] width 14 height 14
radio input "true"
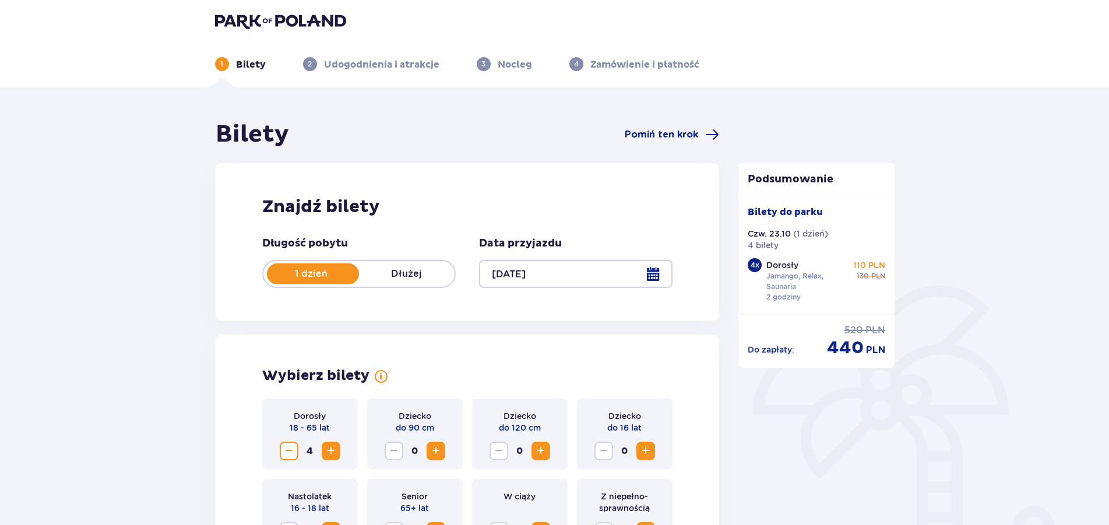
scroll to position [0, 0]
